Goal: Transaction & Acquisition: Purchase product/service

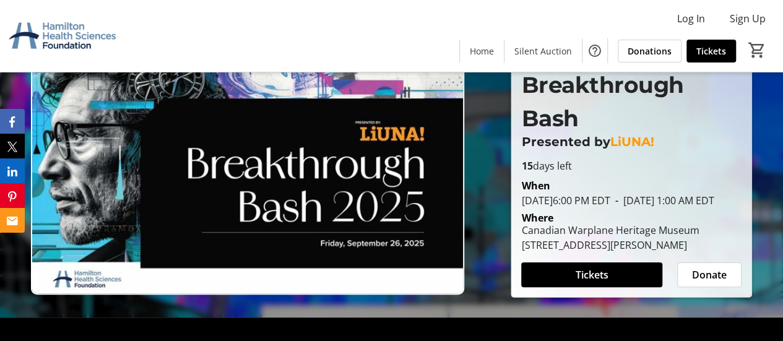
scroll to position [49, 0]
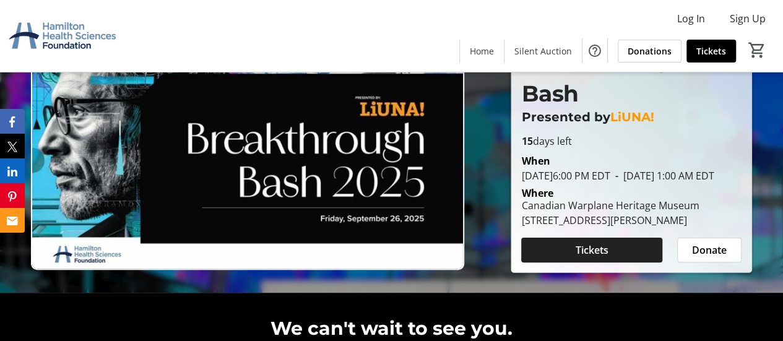
click at [599, 257] on span "Tickets" at bounding box center [591, 250] width 33 height 15
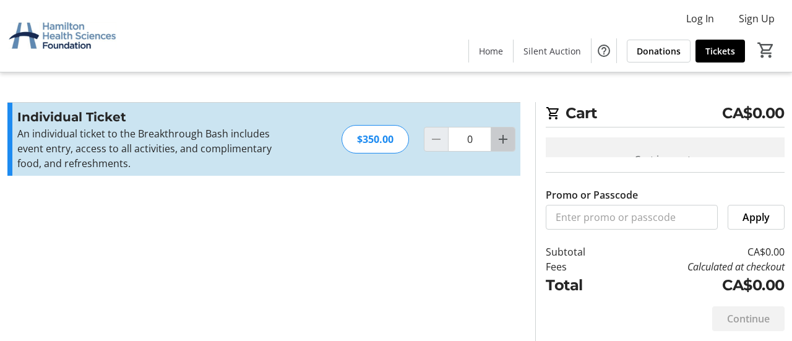
click at [505, 140] on mat-icon "Increment by one" at bounding box center [503, 139] width 15 height 15
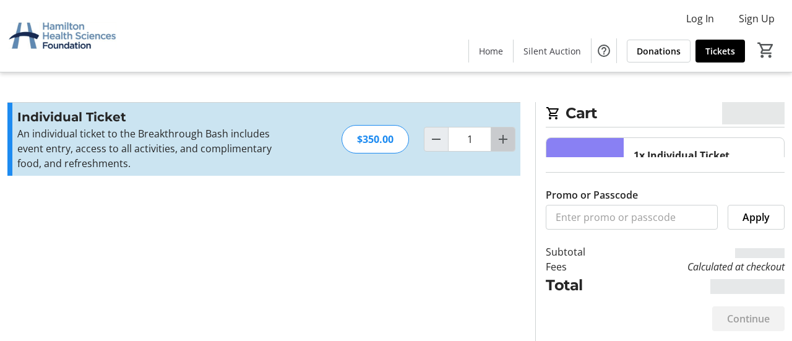
click at [505, 140] on mat-icon "Increment by one" at bounding box center [503, 139] width 15 height 15
type input "2"
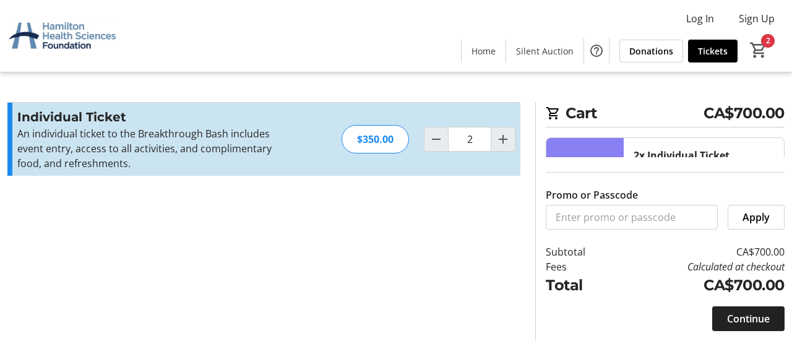
click at [740, 317] on span "Continue" at bounding box center [748, 318] width 43 height 15
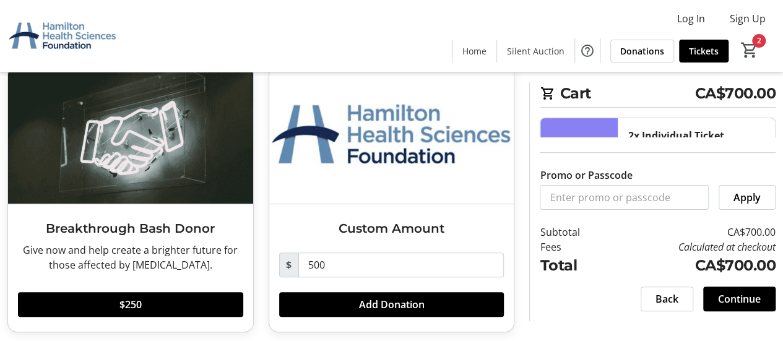
scroll to position [79, 0]
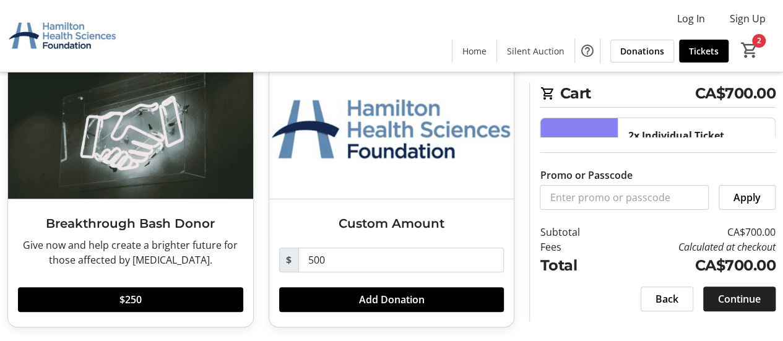
click at [747, 298] on span "Continue" at bounding box center [739, 298] width 43 height 15
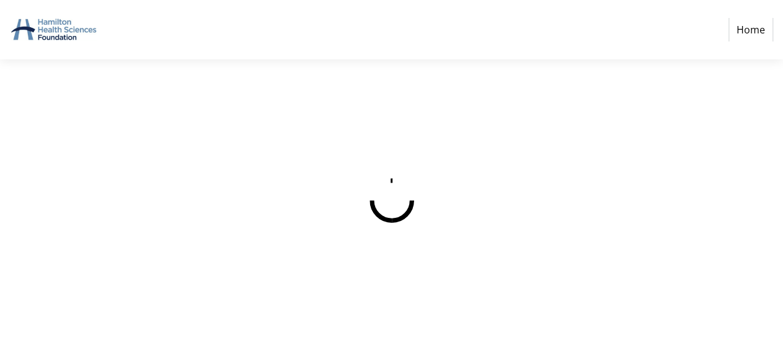
select select "CA"
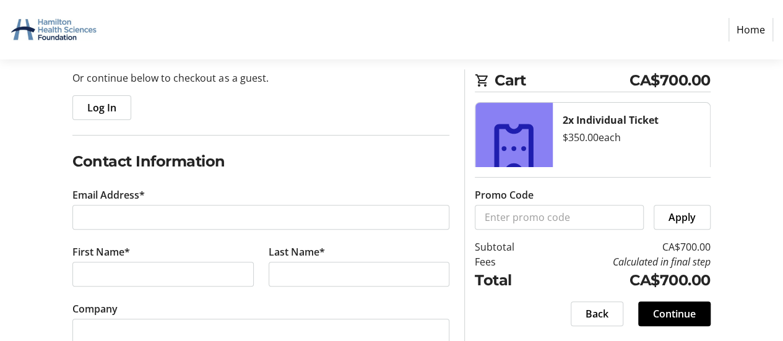
scroll to position [148, 0]
